Goal: Task Accomplishment & Management: Manage account settings

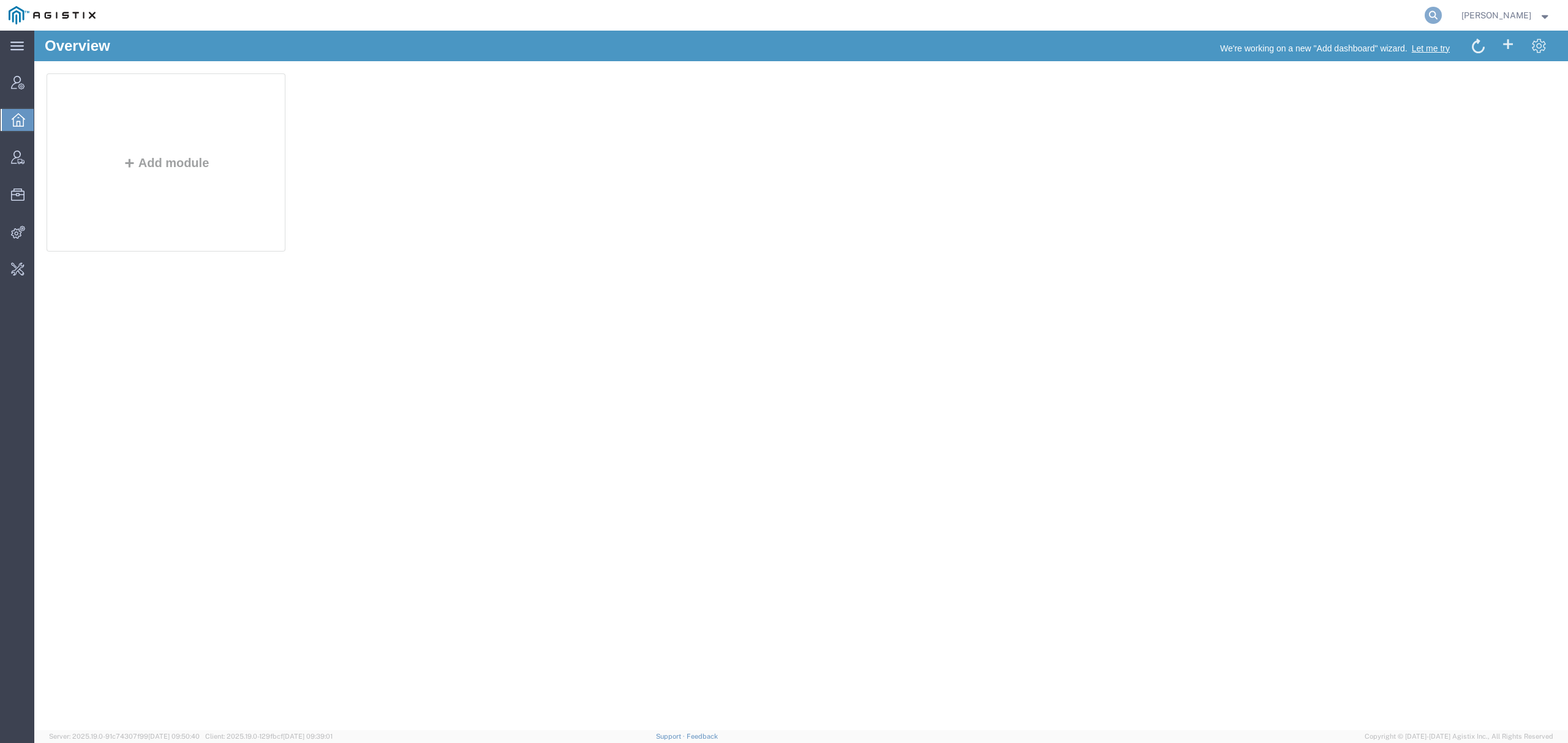
click at [1442, 15] on icon at bounding box center [1433, 15] width 17 height 17
type input "offline@syneoshealth"
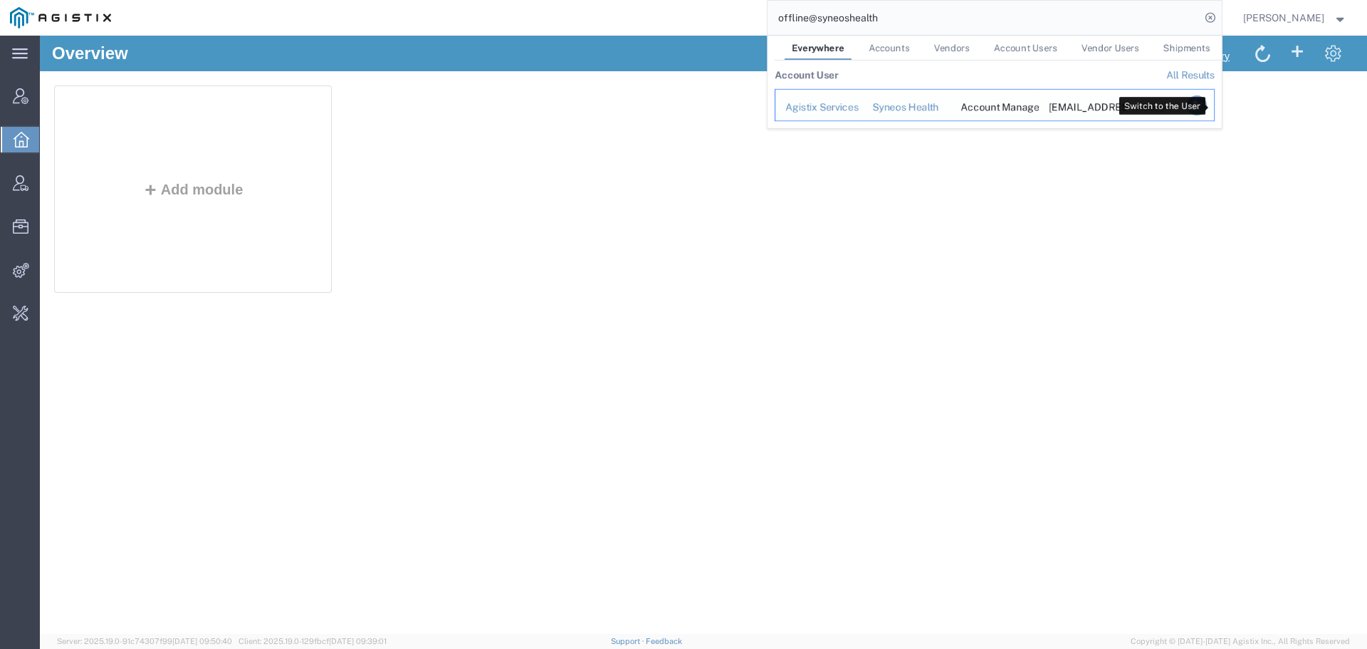
click at [1206, 110] on icon "Search Results" at bounding box center [1196, 105] width 20 height 20
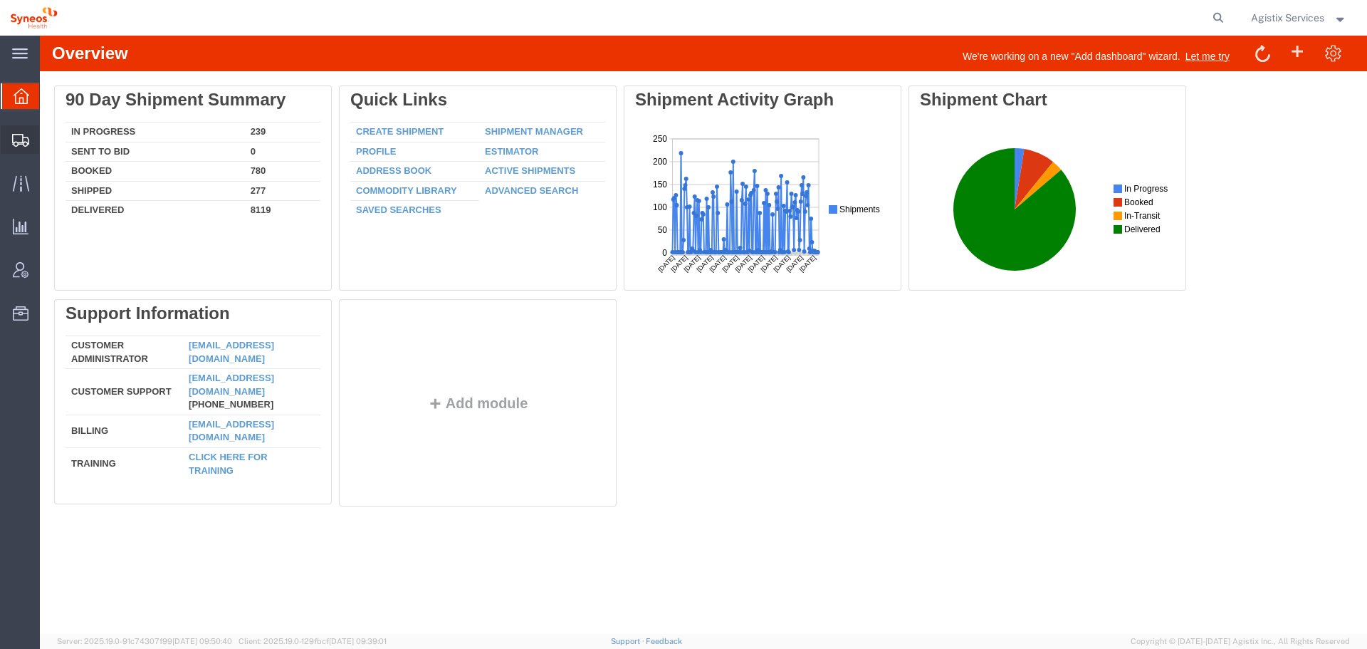
click at [0, 0] on span "Shipment Manager" at bounding box center [0, 0] width 0 height 0
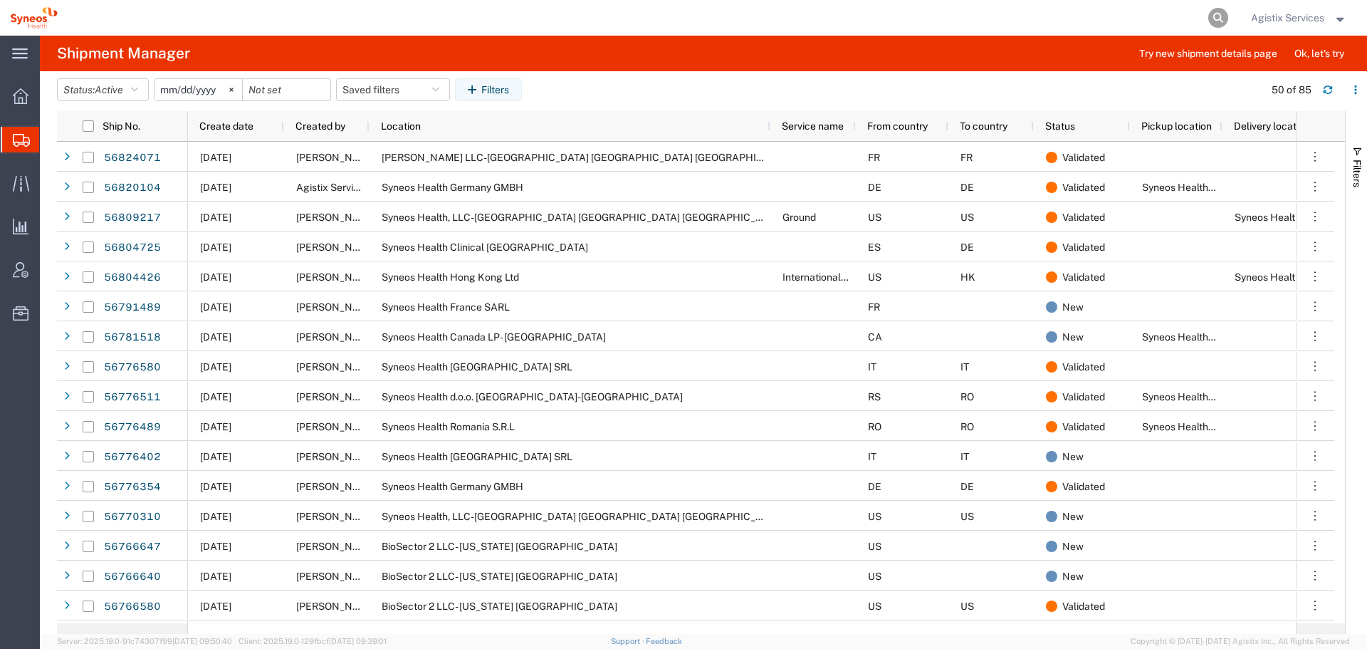
click at [1208, 14] on icon at bounding box center [1218, 18] width 20 height 20
paste input "56776354"
type input "56776354"
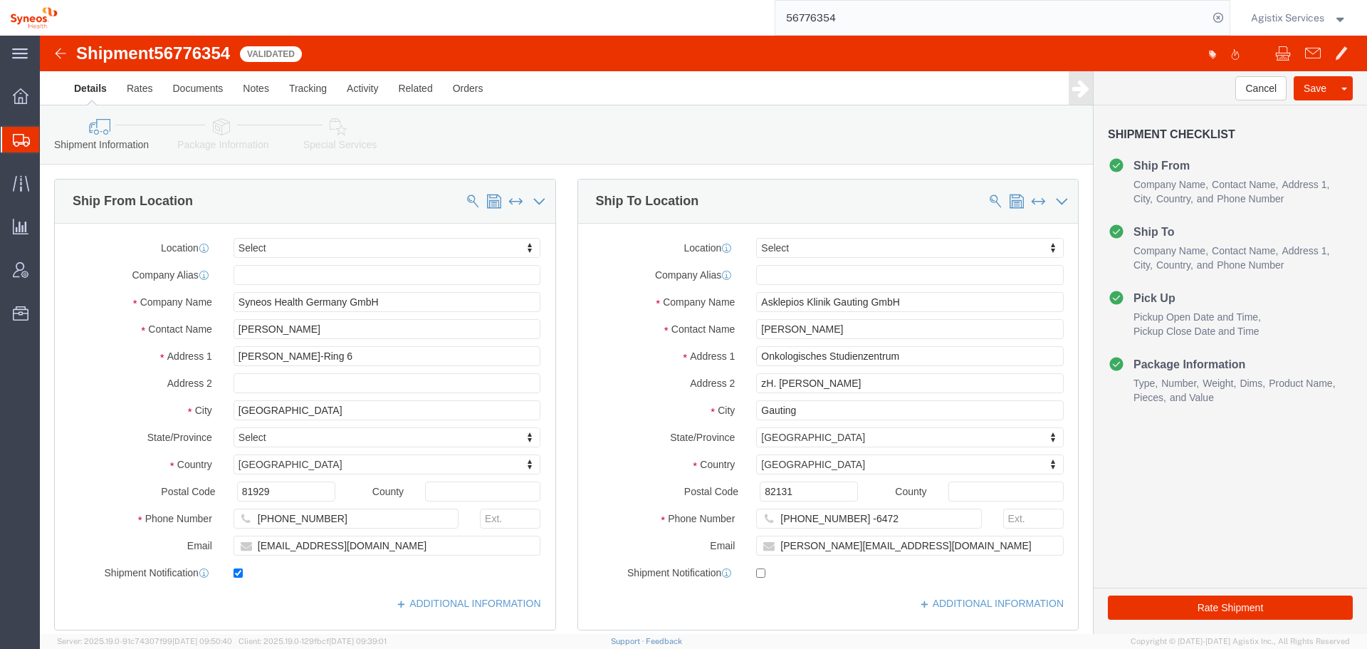
select select
click link "Clone Shipment"
drag, startPoint x: 347, startPoint y: 270, endPoint x: 35, endPoint y: 281, distance: 312.0
click div "Company Name Syneos Health Germany GmbH"
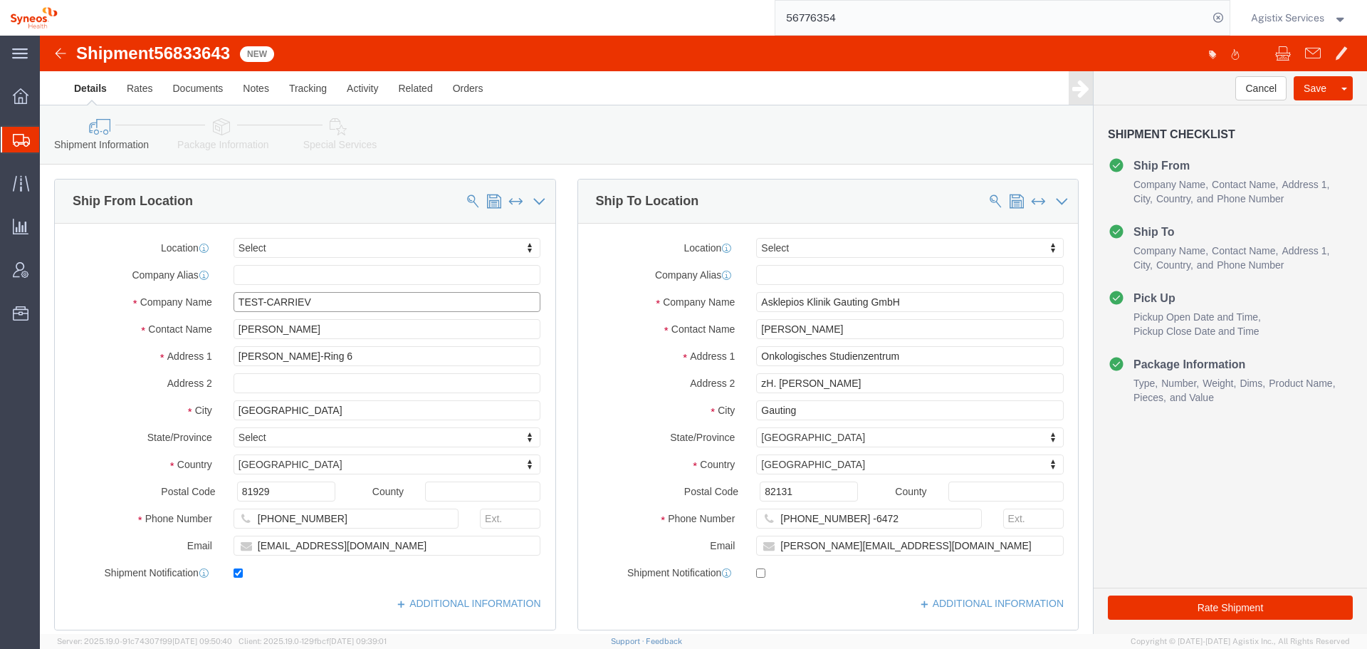
type input "TEST-CARRIEV"
click label "Address 1"
drag, startPoint x: 361, startPoint y: 510, endPoint x: 78, endPoint y: 465, distance: 286.3
click div "Location Select Select My Profile Location [PERSON_NAME] LLC-[GEOGRAPHIC_DATA] …"
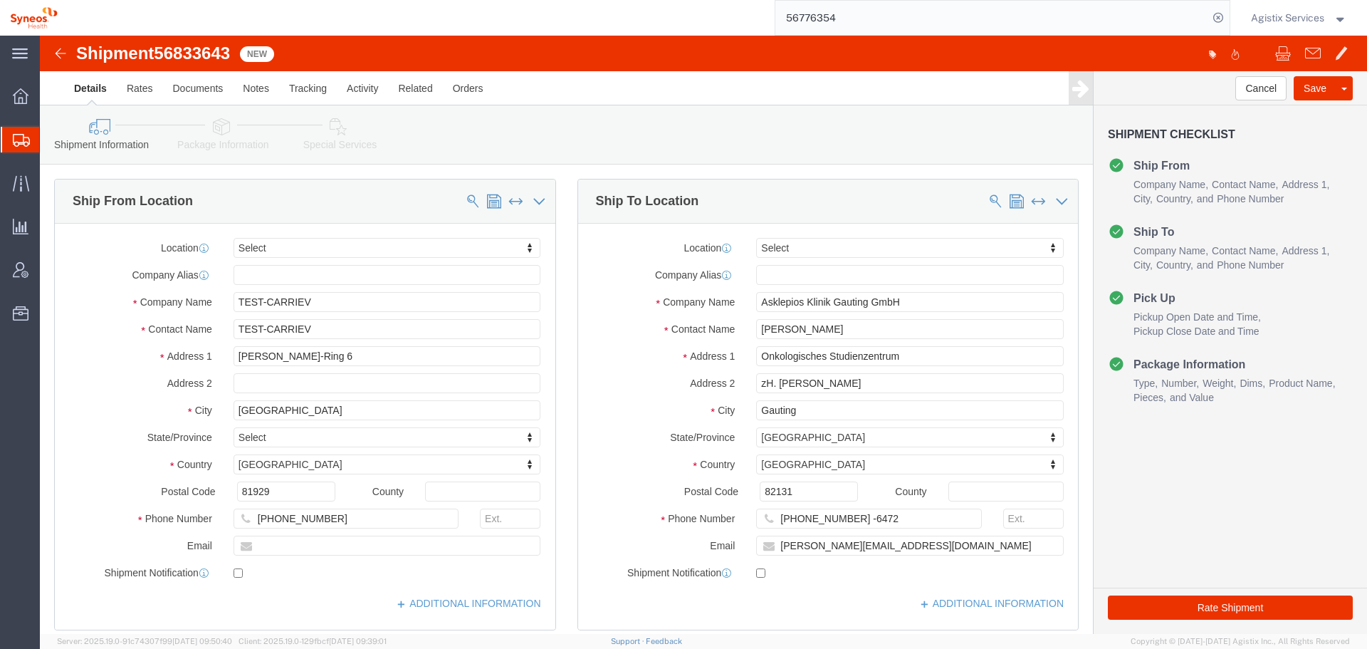
checkbox input "false"
drag, startPoint x: 877, startPoint y: 257, endPoint x: 510, endPoint y: 265, distance: 367.5
click div "Ship To Location Location Select Select My Profile Location [GEOGRAPHIC_DATA][P…"
click input "Asklepios Klinik Gauting GmbH"
drag, startPoint x: 735, startPoint y: 271, endPoint x: 460, endPoint y: 271, distance: 274.8
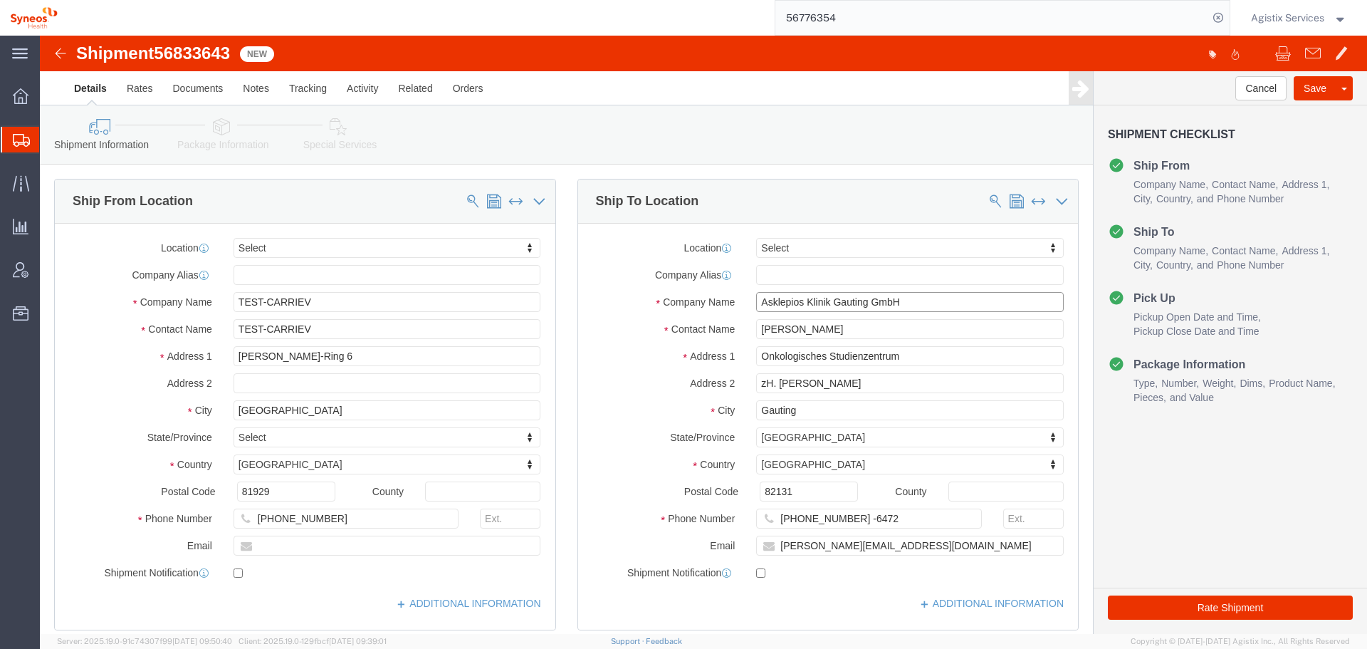
click div "Ship From Location Location Select Select My Profile Location [PERSON_NAME] LLC…"
type input "TEST-CARRIEV"
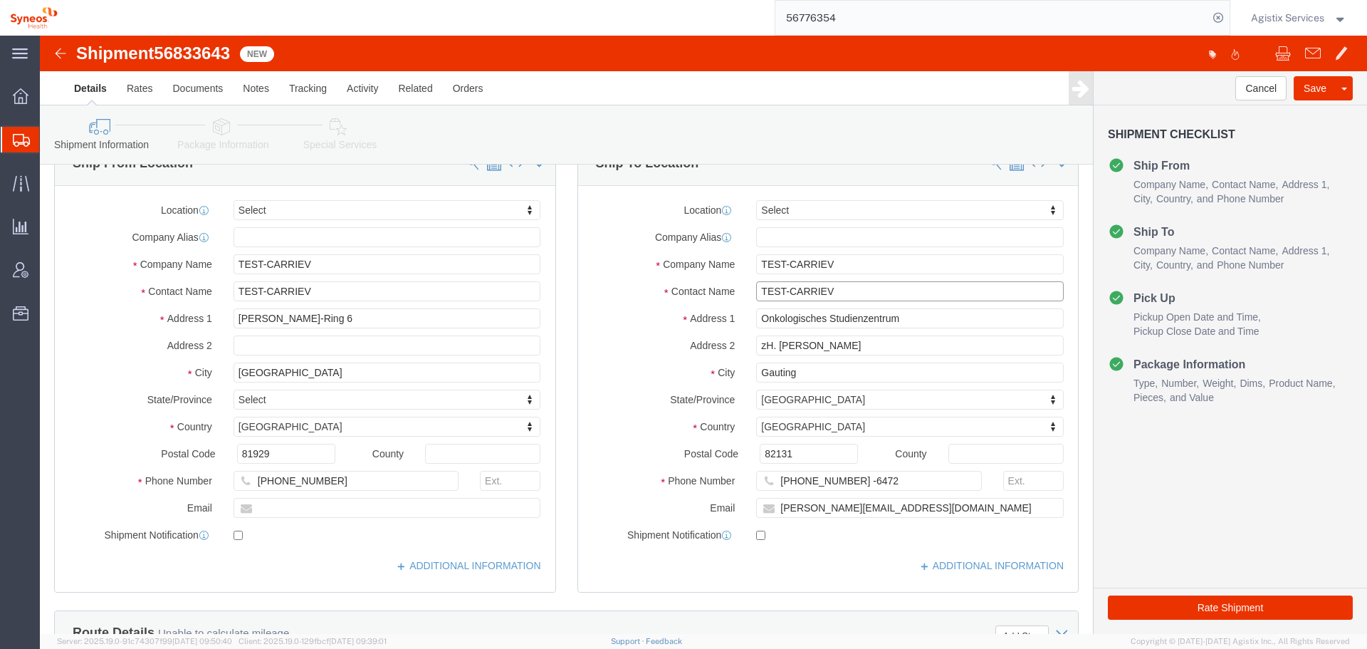
scroll to position [71, 0]
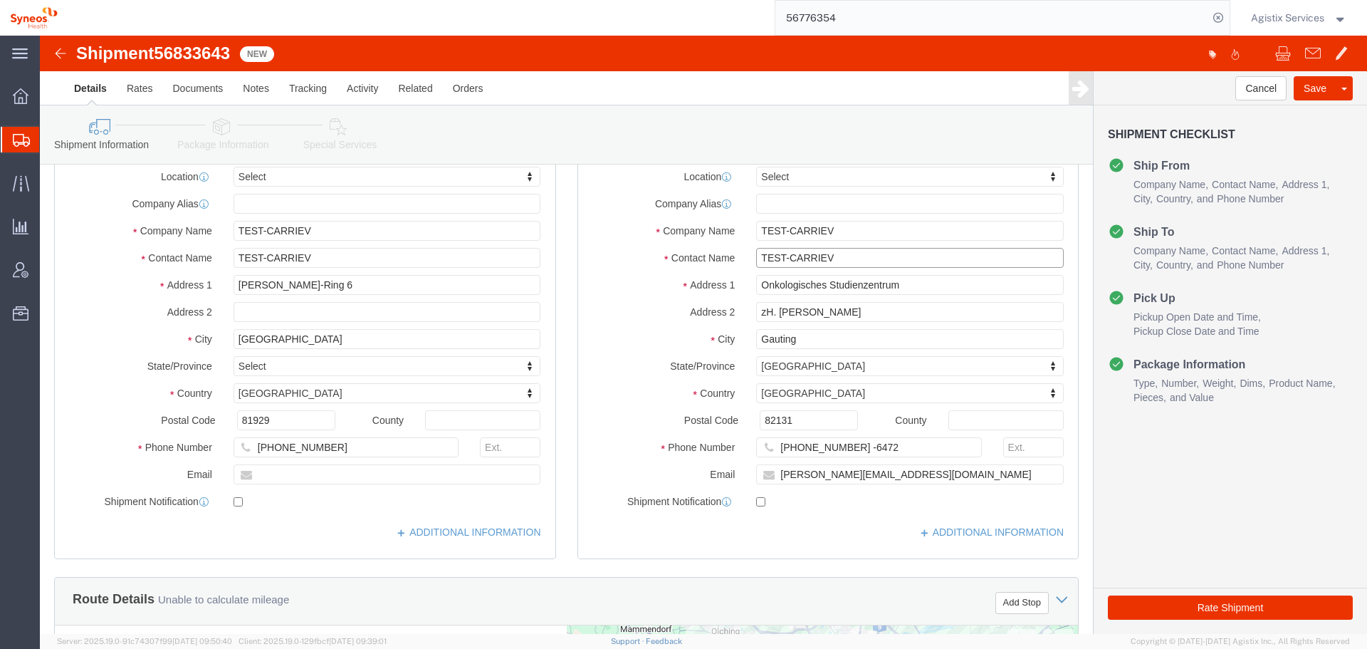
type input "TEST-CARRIEV"
drag, startPoint x: 856, startPoint y: 443, endPoint x: 550, endPoint y: 440, distance: 306.2
click div "Email [PERSON_NAME][EMAIL_ADDRESS][DOMAIN_NAME]"
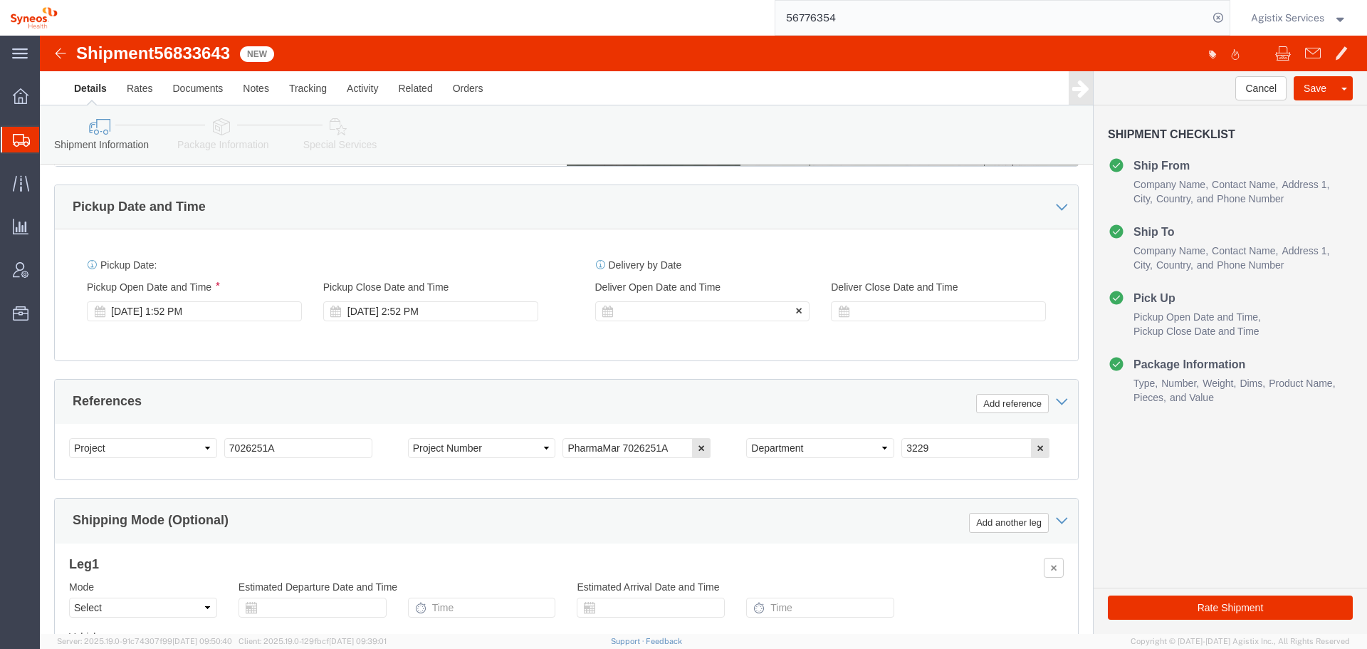
scroll to position [712, 0]
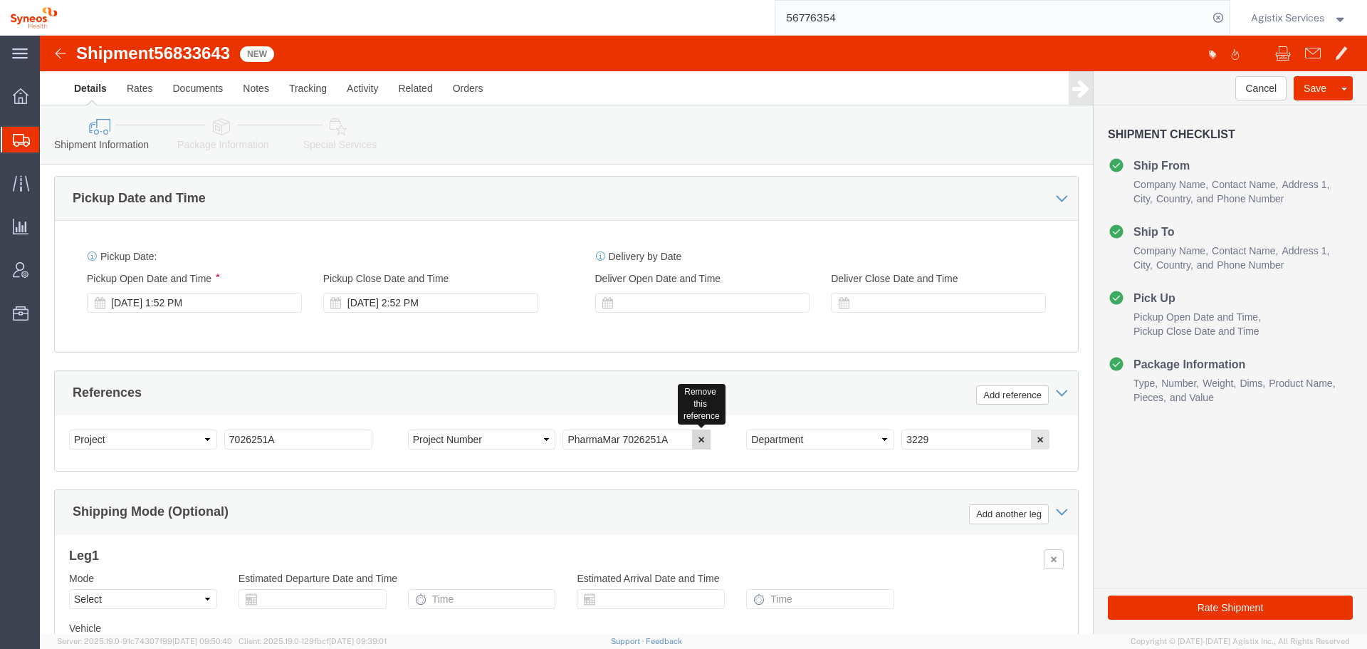
click icon "button"
drag, startPoint x: 275, startPoint y: 408, endPoint x: 65, endPoint y: 407, distance: 209.3
click div "Select Account Type Activity ID Airline Appointment Number ASN Batch Request # …"
type input "TEST-CARRIEV"
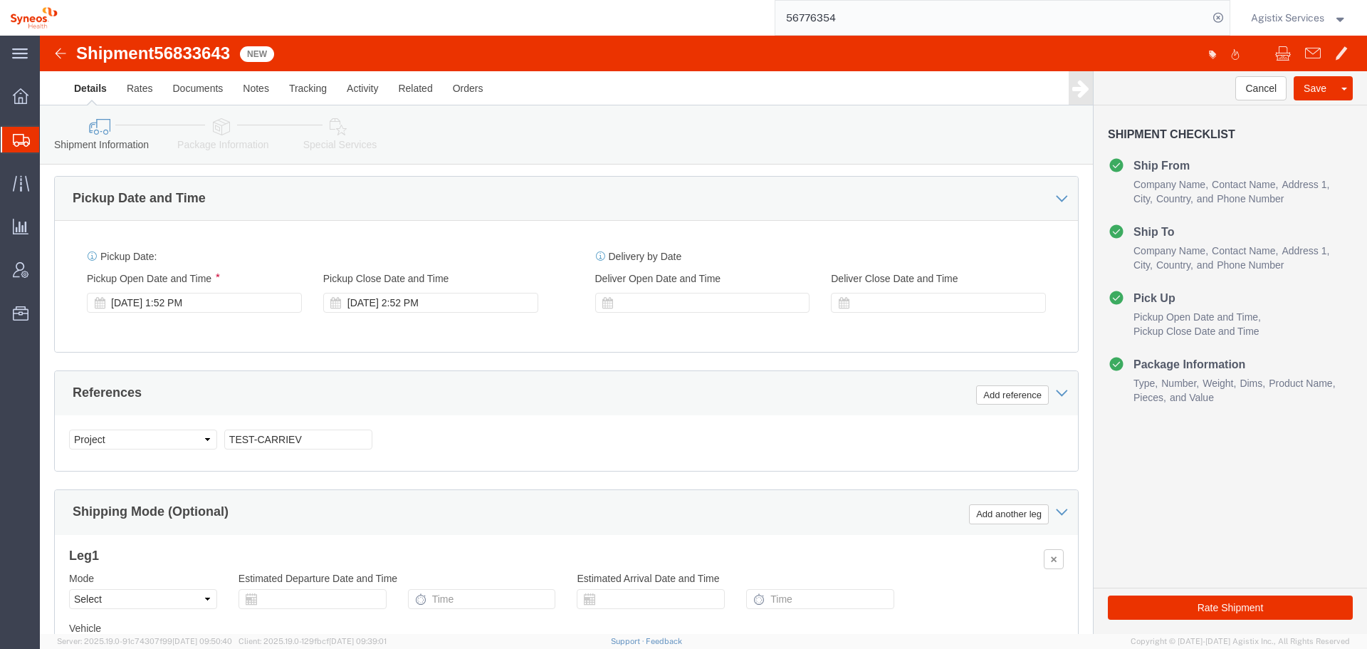
click icon
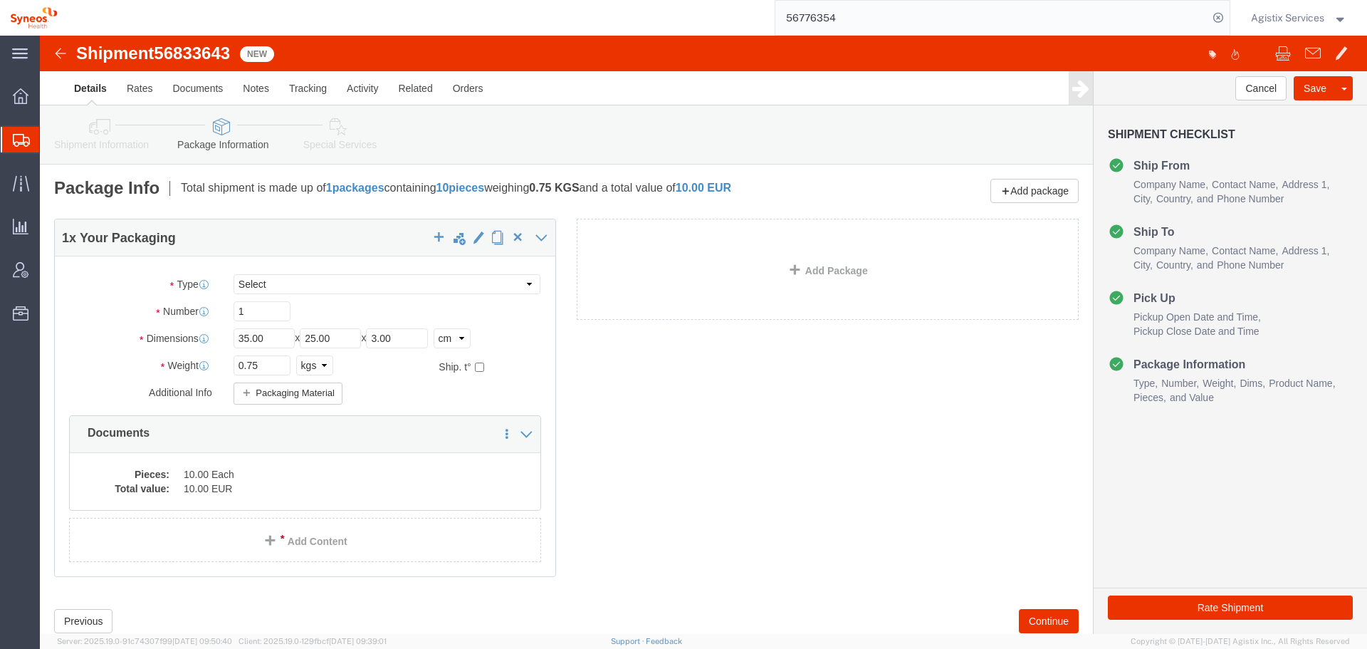
click link "Special Services"
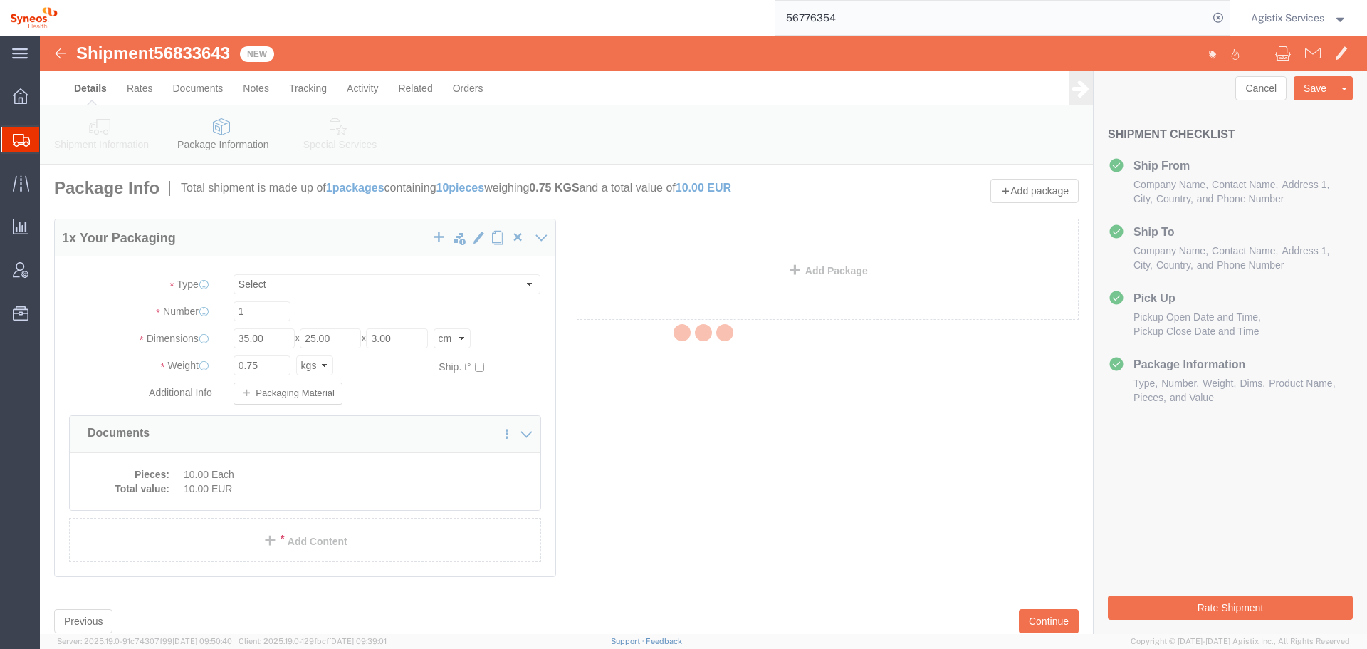
select select
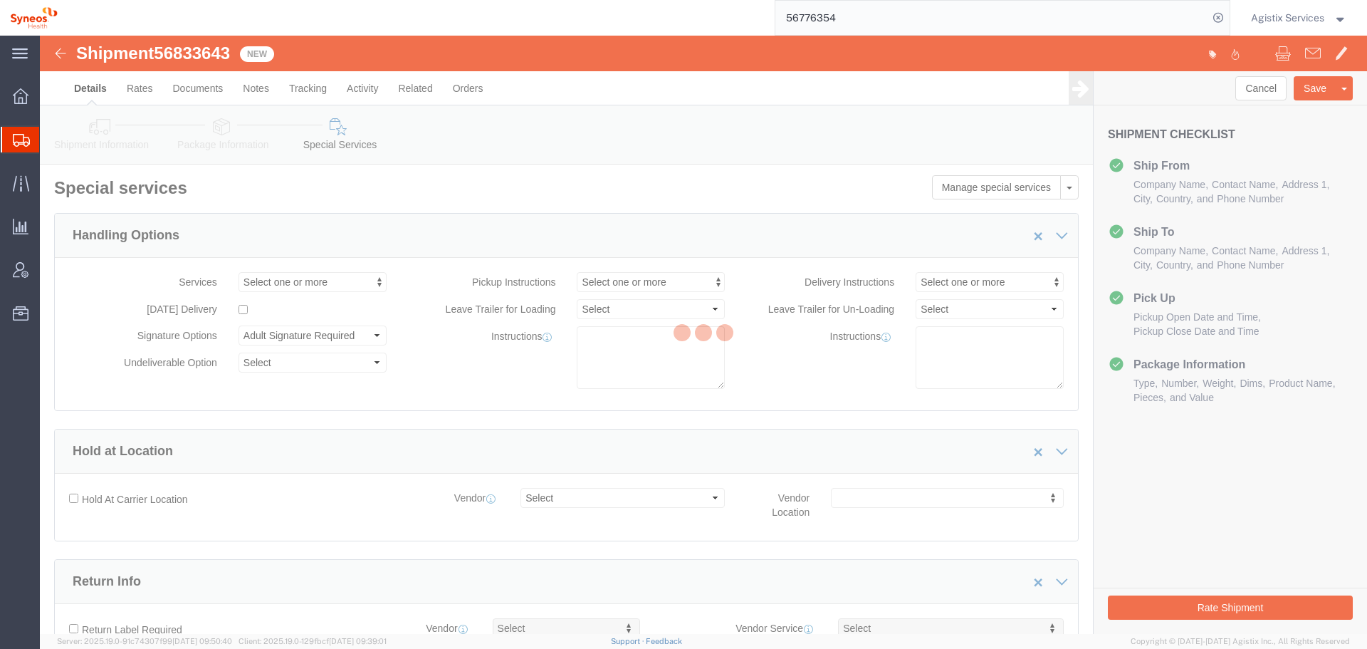
select select "DEPARTMENT"
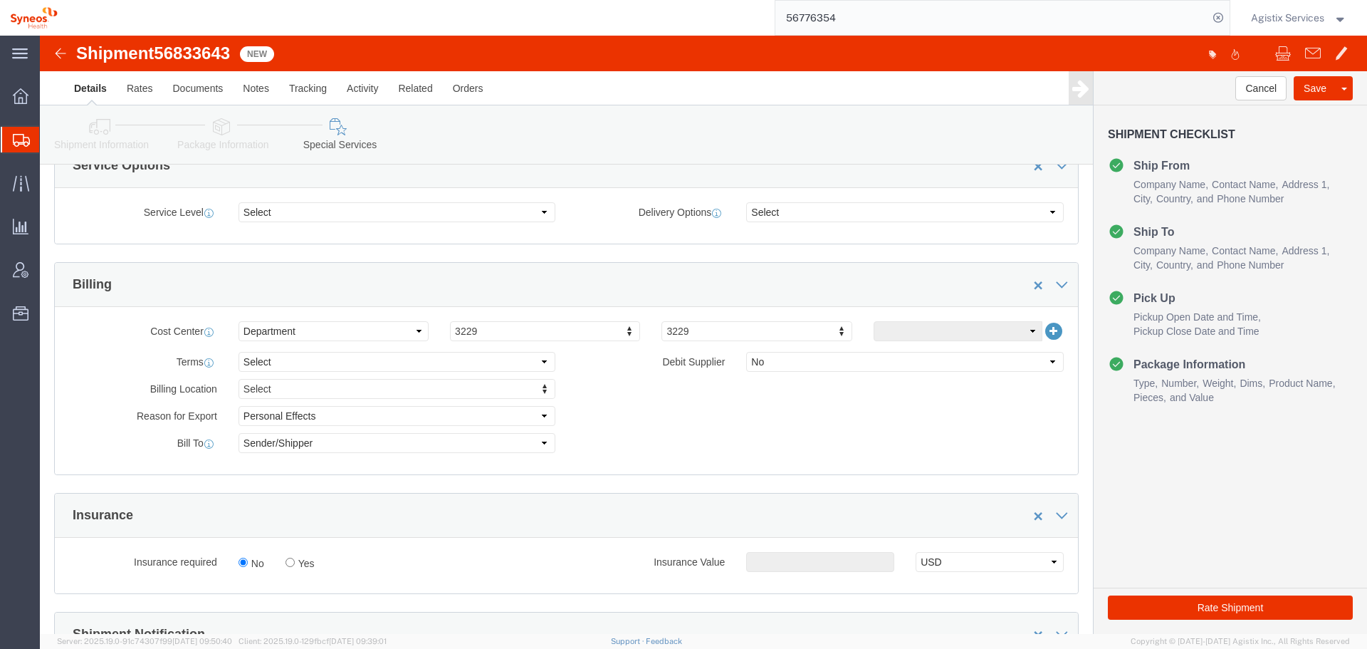
scroll to position [570, 0]
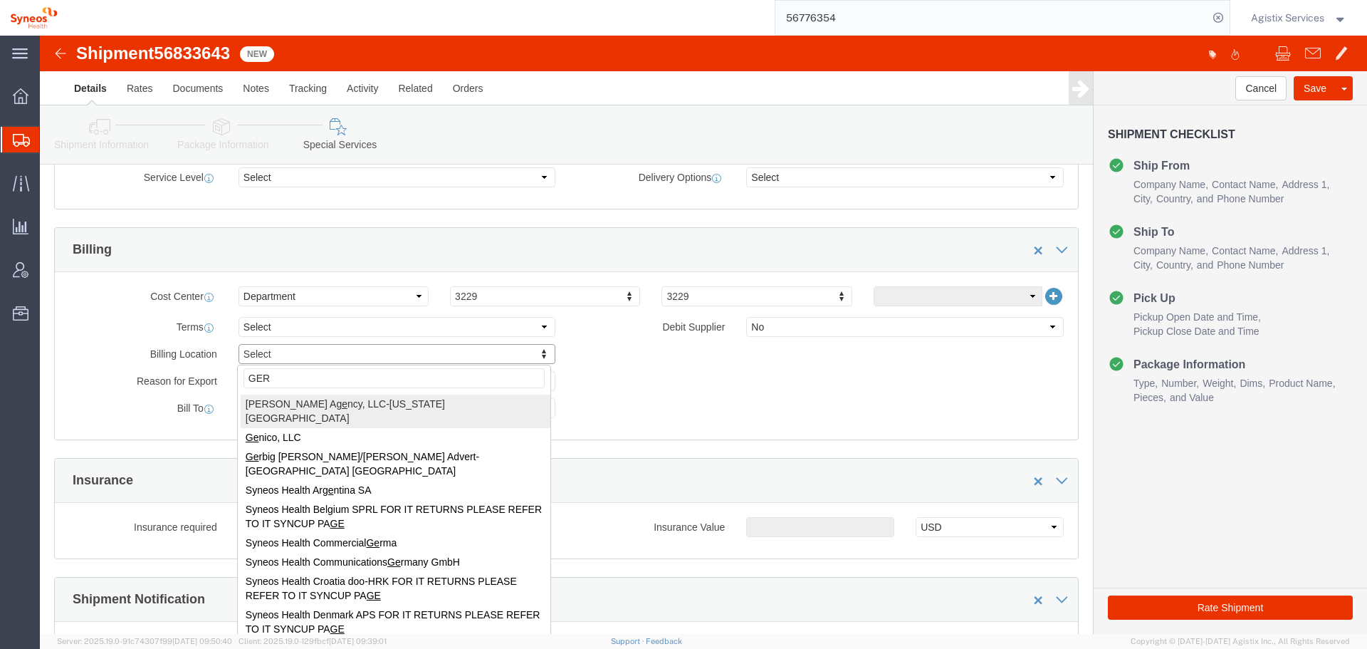
type input "GERM"
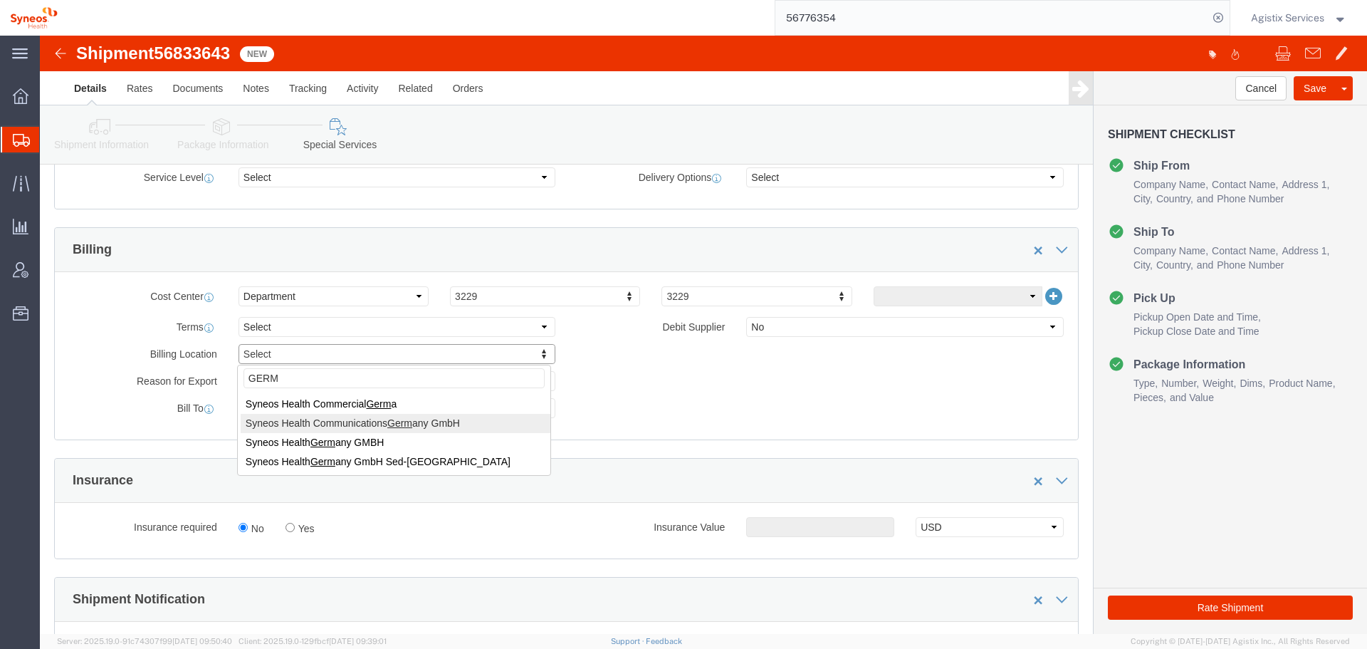
select "61576"
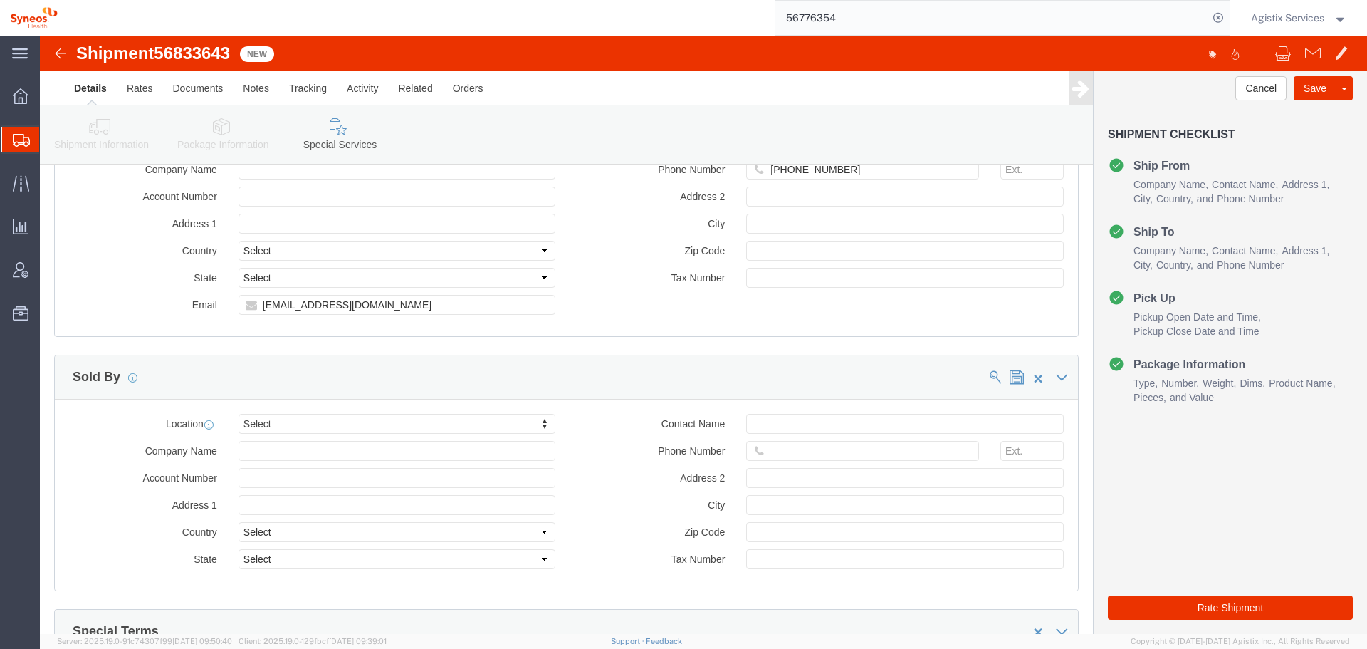
scroll to position [1424, 0]
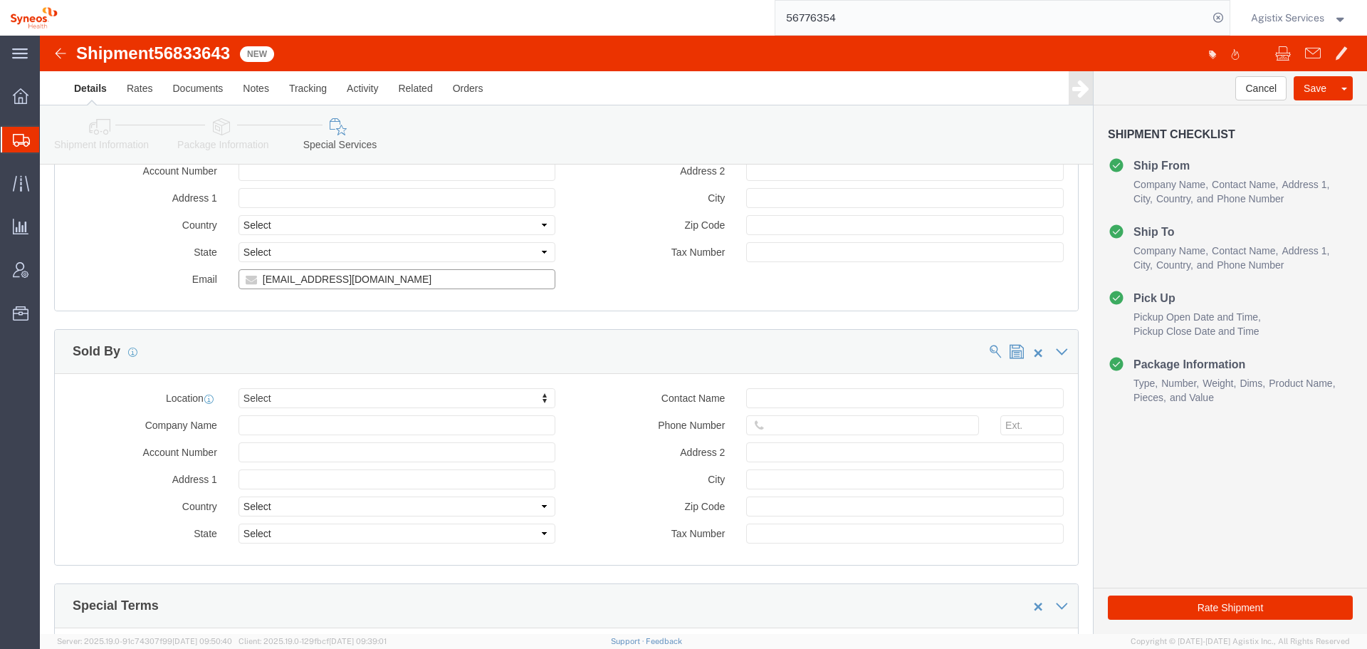
drag, startPoint x: 374, startPoint y: 246, endPoint x: 140, endPoint y: 248, distance: 234.2
click div "Email [EMAIL_ADDRESS][DOMAIN_NAME]"
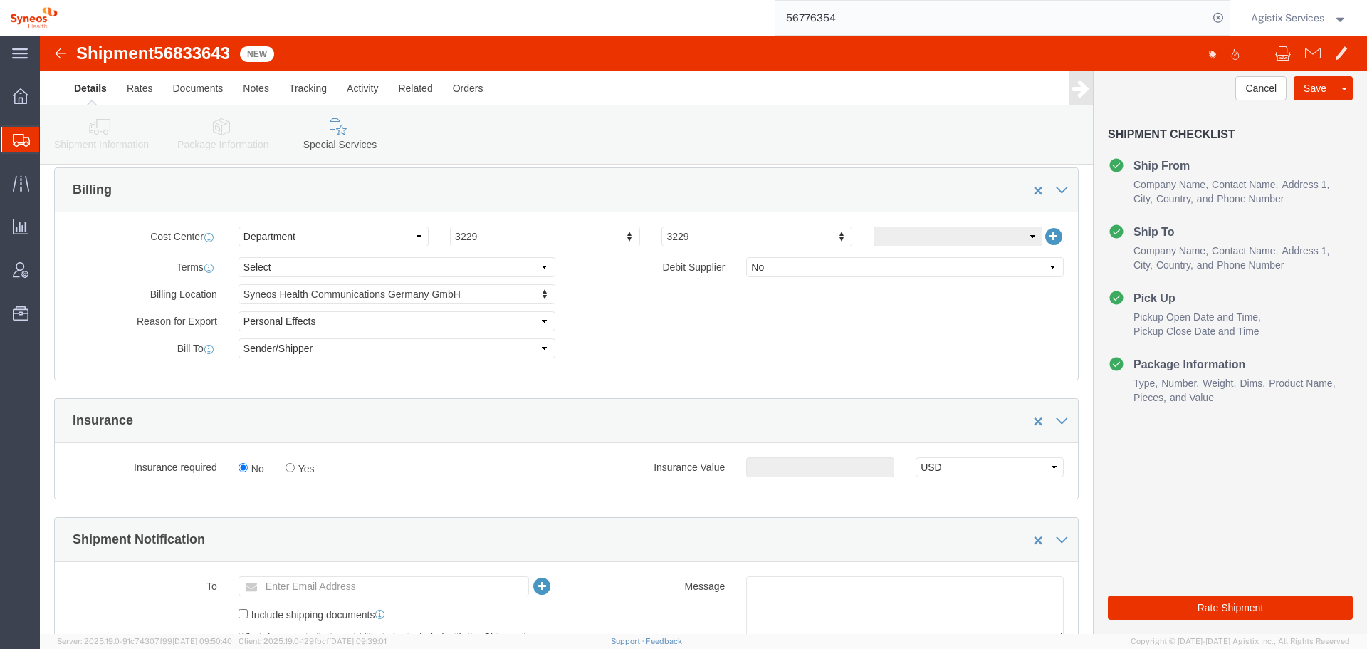
scroll to position [712, 0]
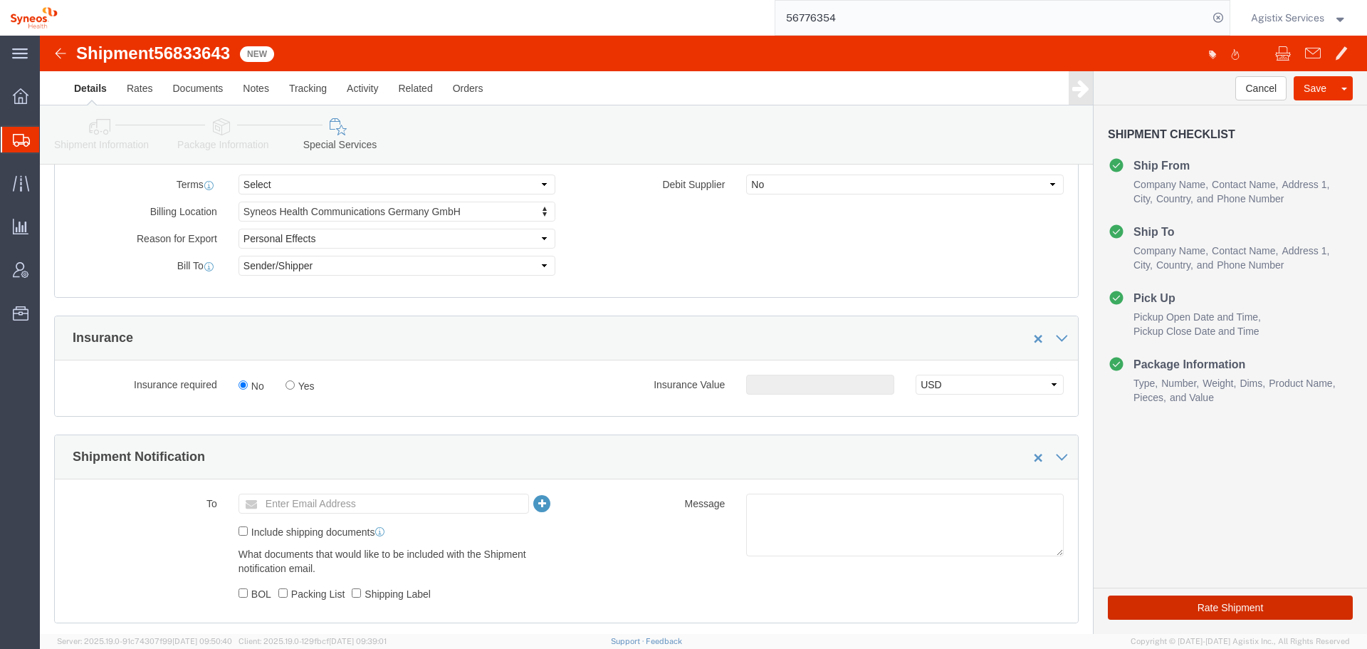
click button "Rate Shipment"
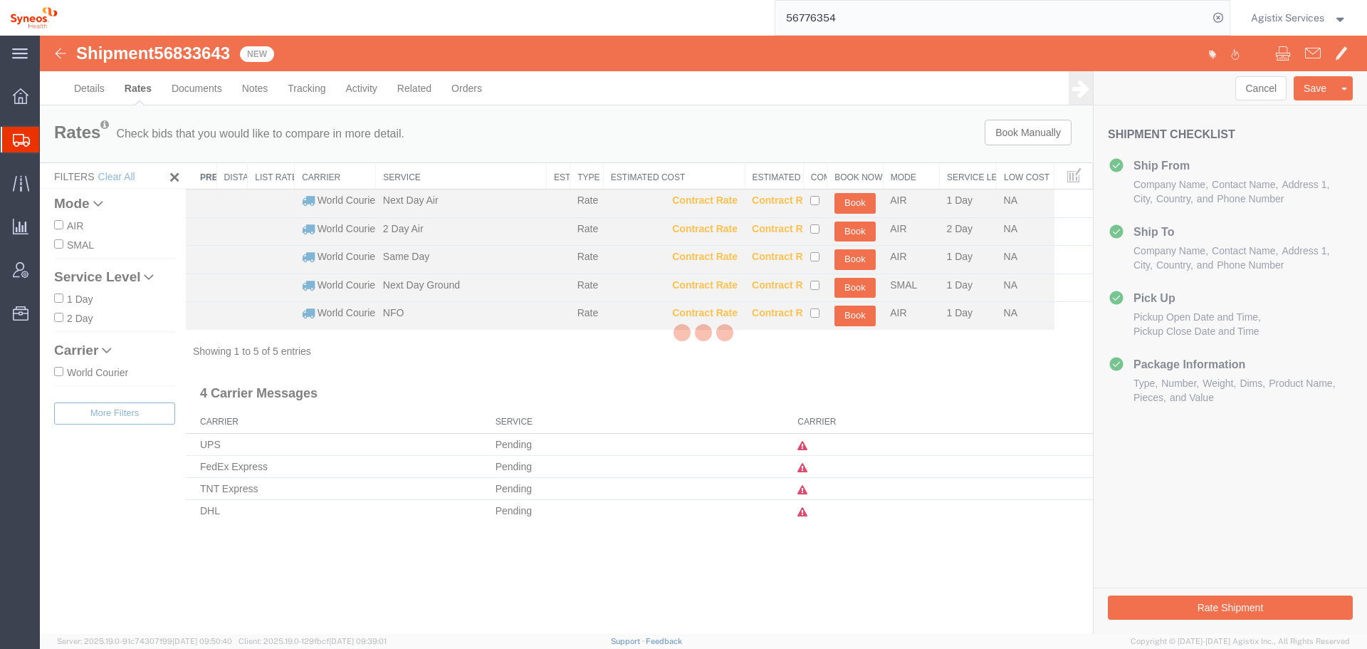
scroll to position [0, 0]
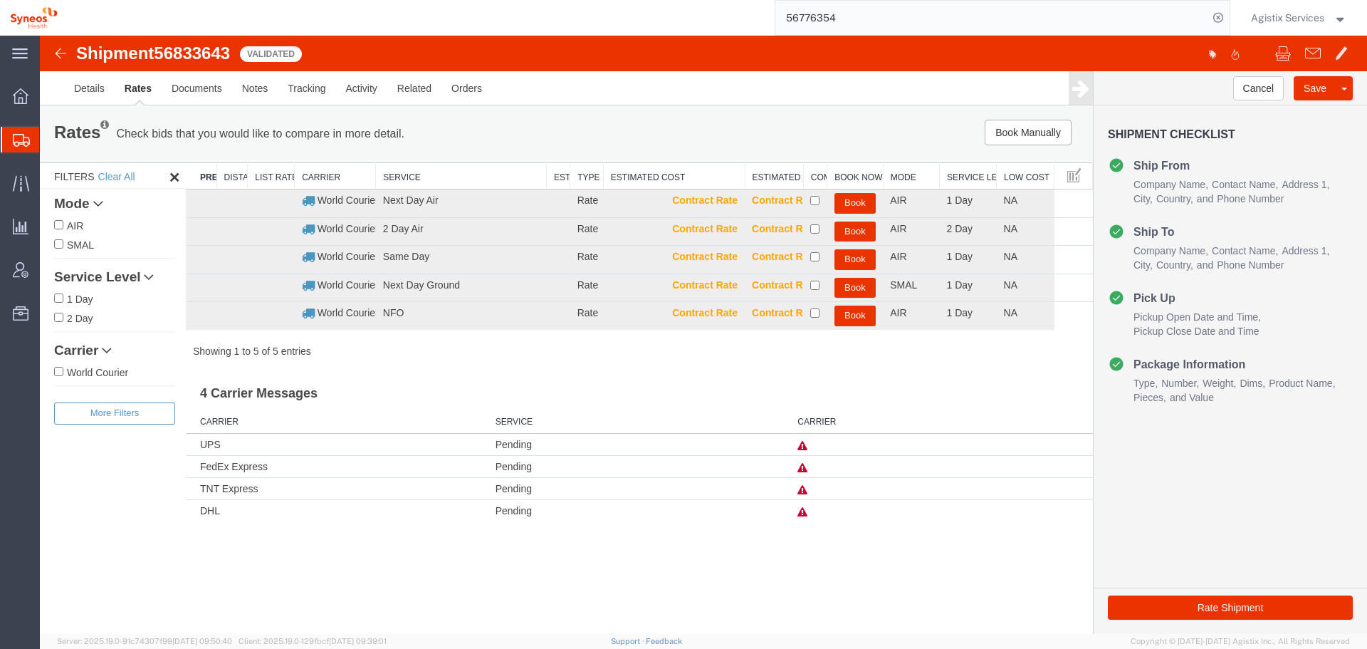
click at [805, 514] on icon at bounding box center [802, 512] width 10 height 10
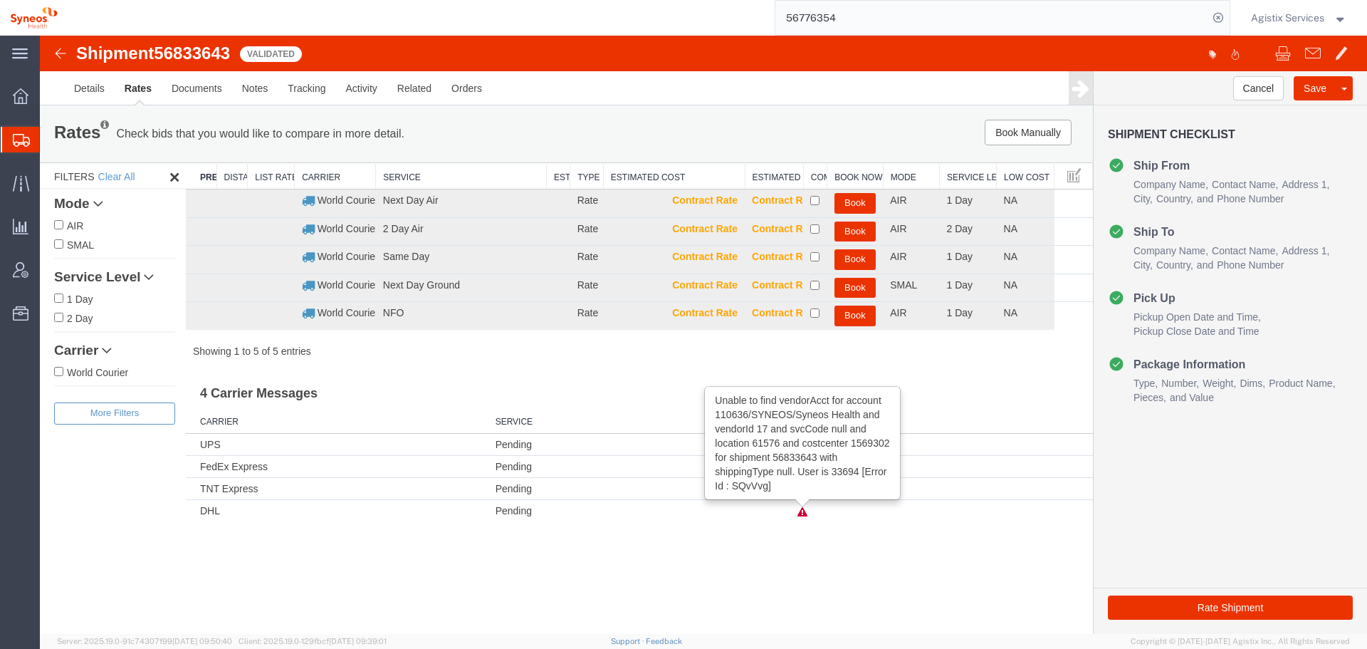
click at [1295, 16] on span "Agistix Services" at bounding box center [1287, 18] width 73 height 16
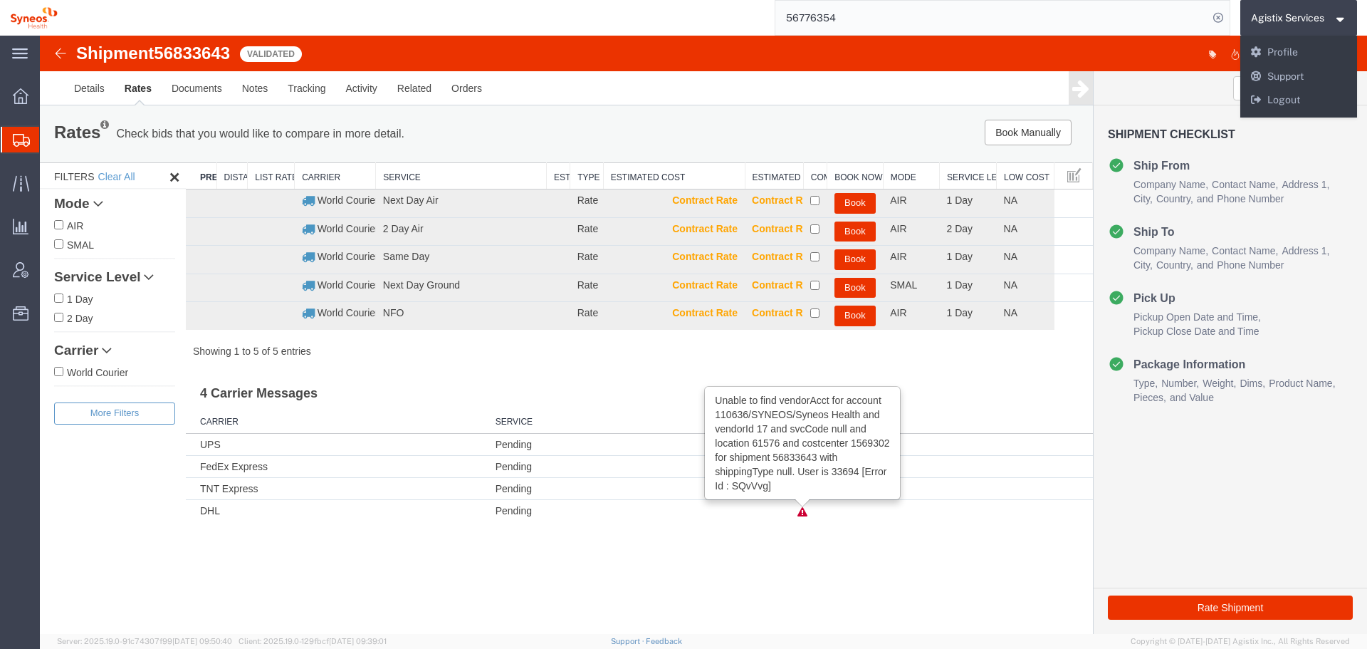
click at [1104, 54] on div at bounding box center [1034, 55] width 662 height 30
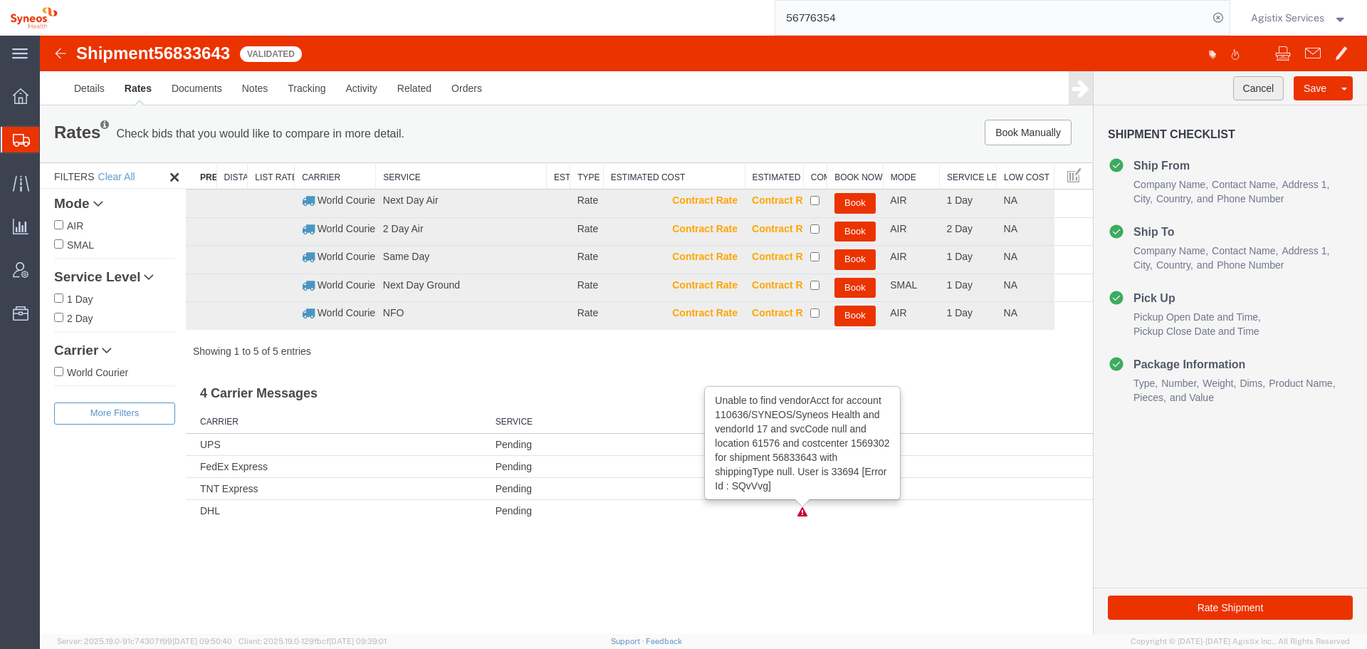
click at [1259, 88] on button "Cancel" at bounding box center [1258, 88] width 51 height 24
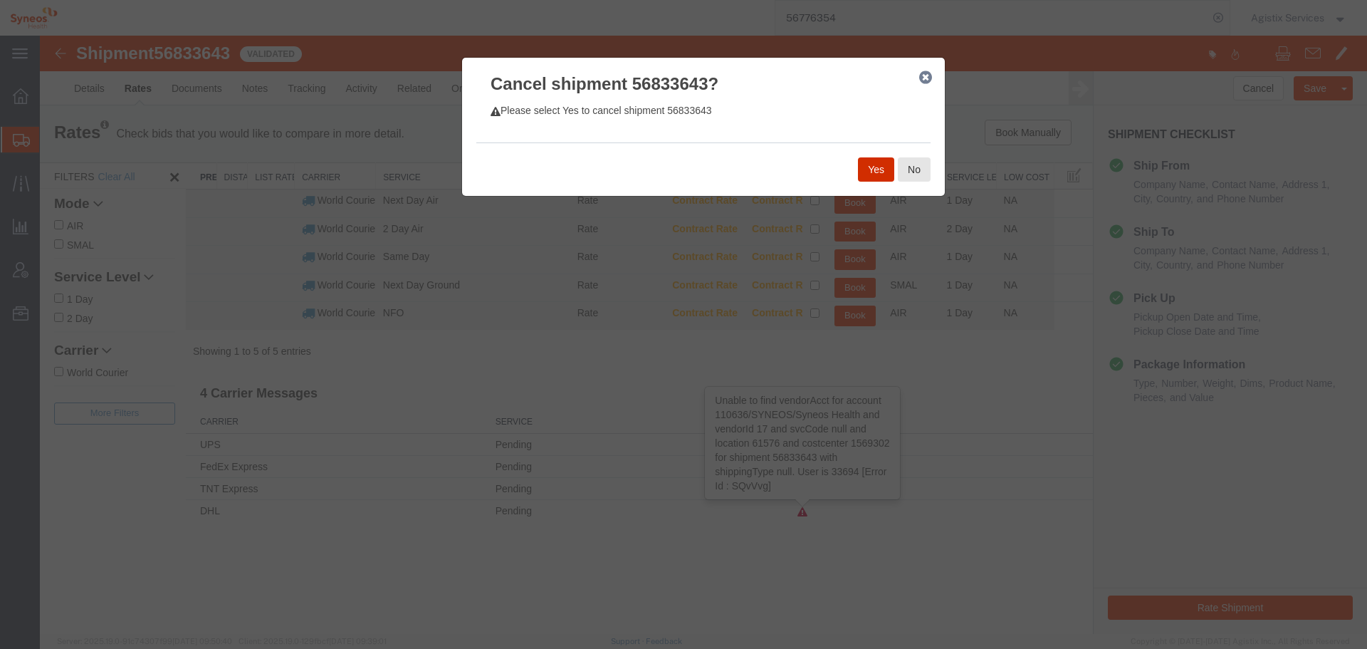
click at [869, 176] on button "Yes" at bounding box center [876, 169] width 36 height 24
